Goal: Check status: Check status

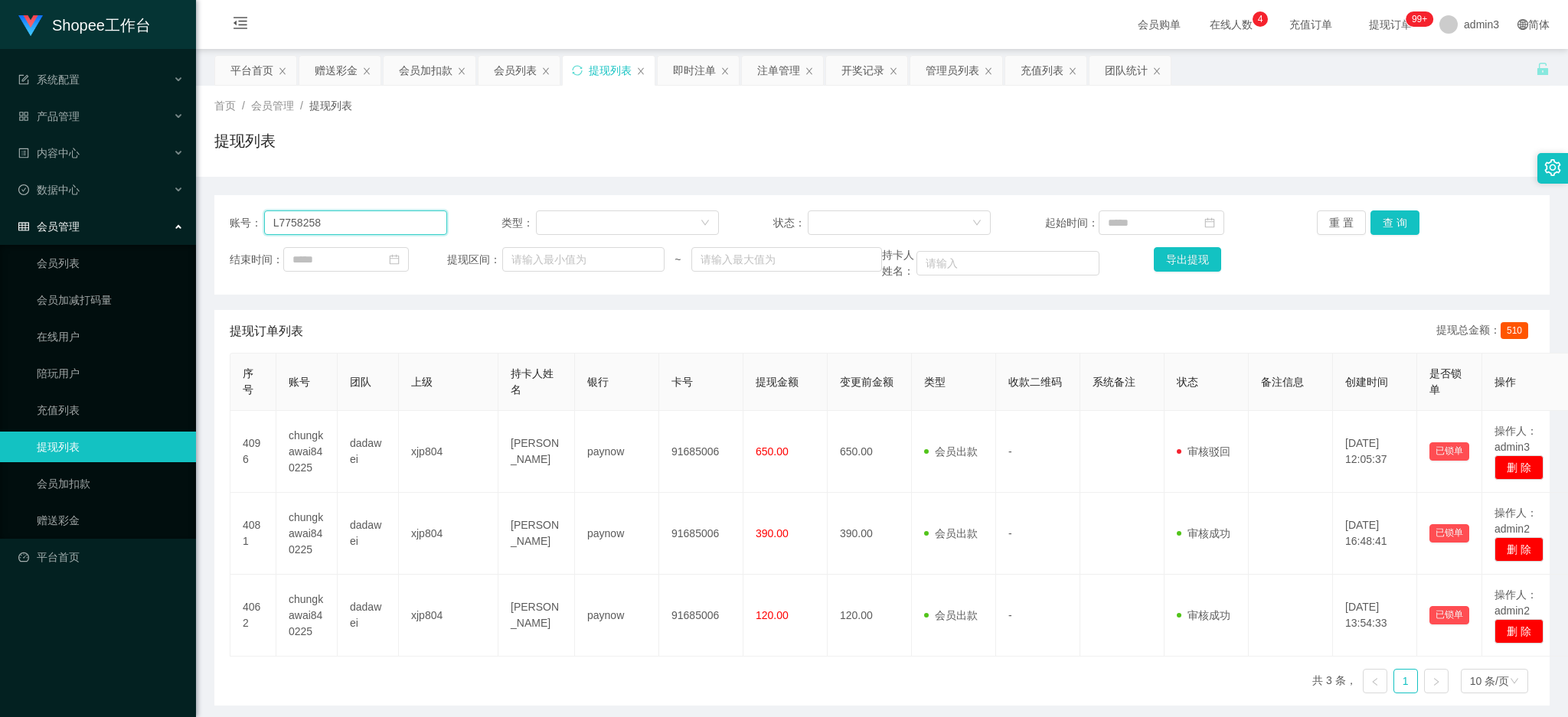
click at [378, 220] on input "L7758258" at bounding box center [355, 222] width 183 height 25
paste input "Sukpeilee9161"
type input "Sukpeilee9161"
click at [1387, 213] on button "查 询" at bounding box center [1395, 222] width 49 height 25
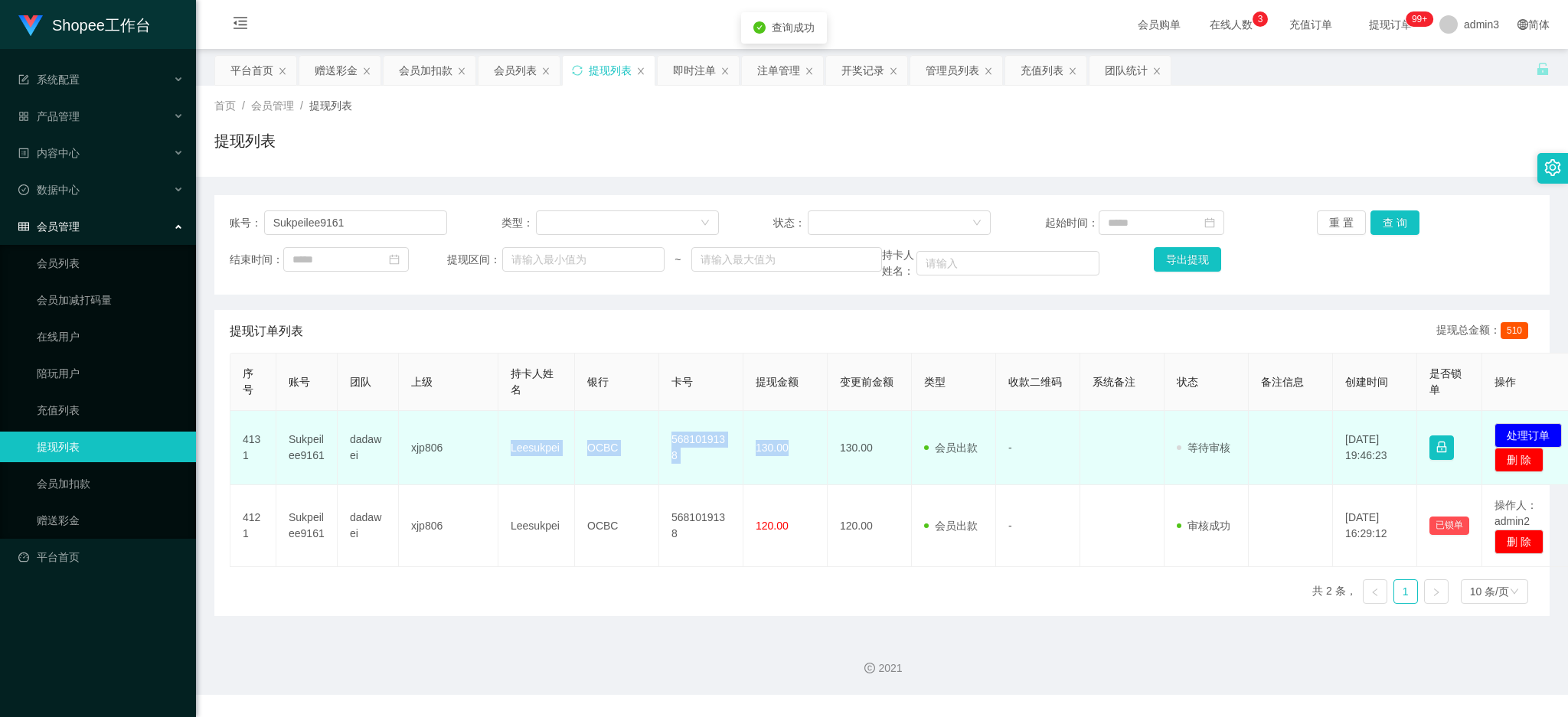
copy tr "Leesukpei OCBC 5681019138 130.00"
drag, startPoint x: 504, startPoint y: 451, endPoint x: 797, endPoint y: 457, distance: 293.1
click at [797, 457] on tr "4131 Sukpeilee9161 dadawei xjp806 Leesukpei OCBC 5681019138 130.00 130.00 会员出款 …" at bounding box center [907, 447] width 1353 height 74
click at [1532, 433] on button "处理订单" at bounding box center [1528, 435] width 67 height 25
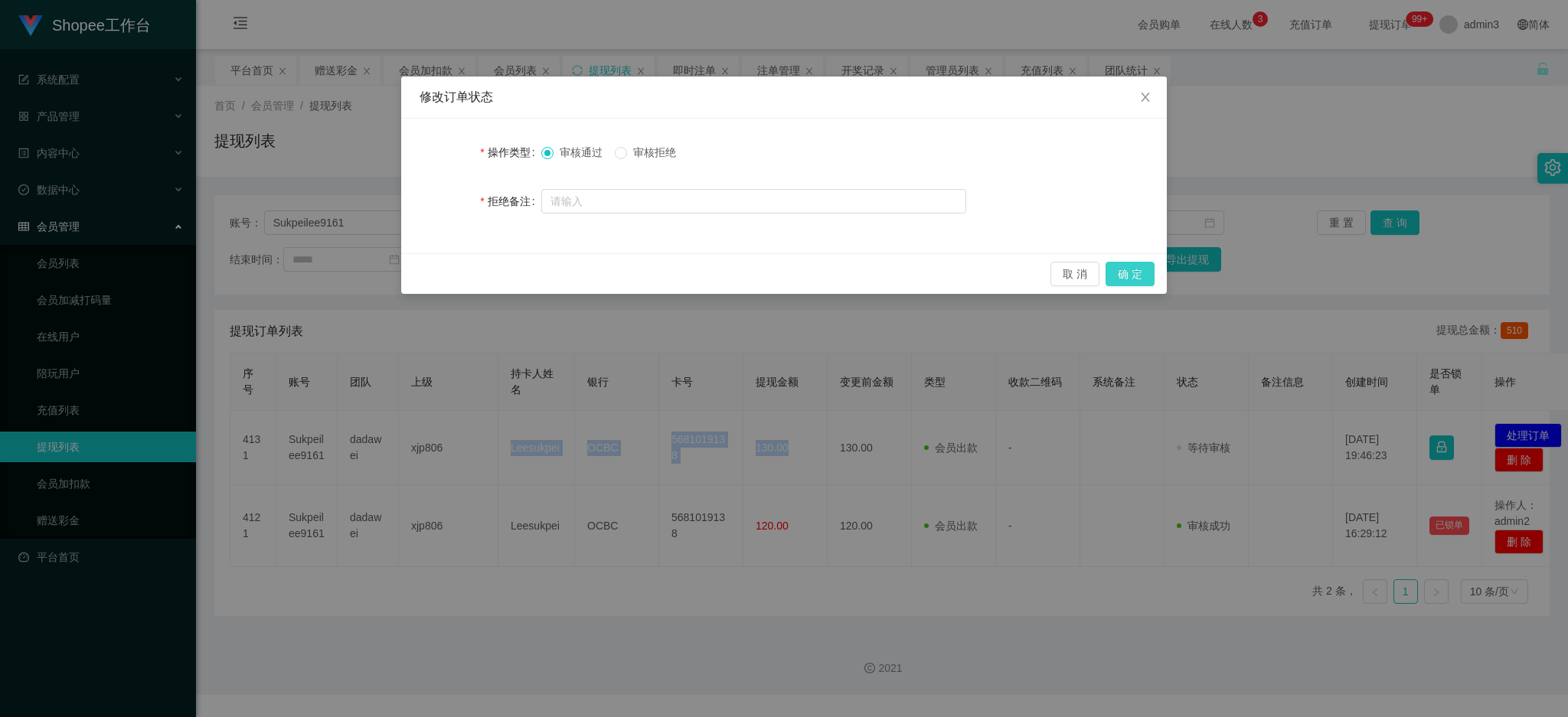
click at [1118, 270] on button "确 定" at bounding box center [1130, 273] width 49 height 25
